Goal: Check status

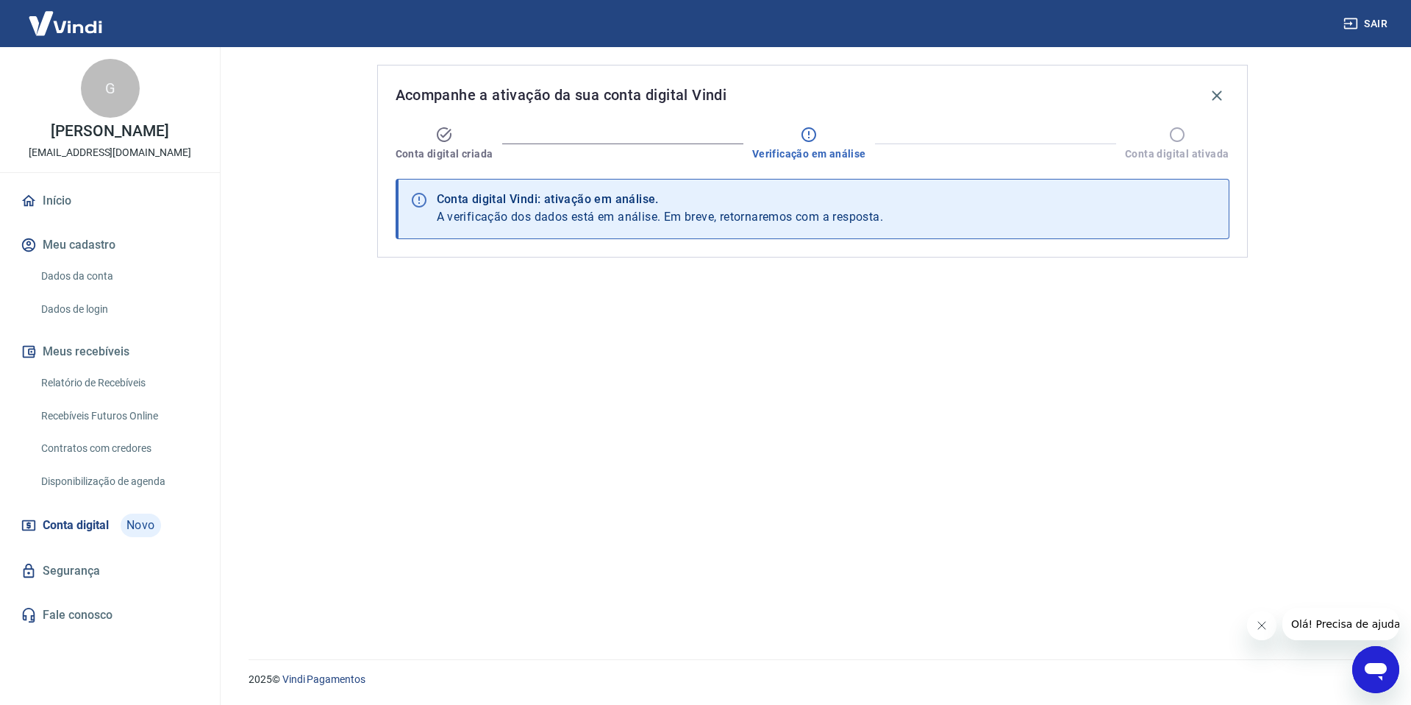
click at [828, 158] on span "Verificação em análise" at bounding box center [809, 153] width 114 height 15
